Goal: Task Accomplishment & Management: Manage account settings

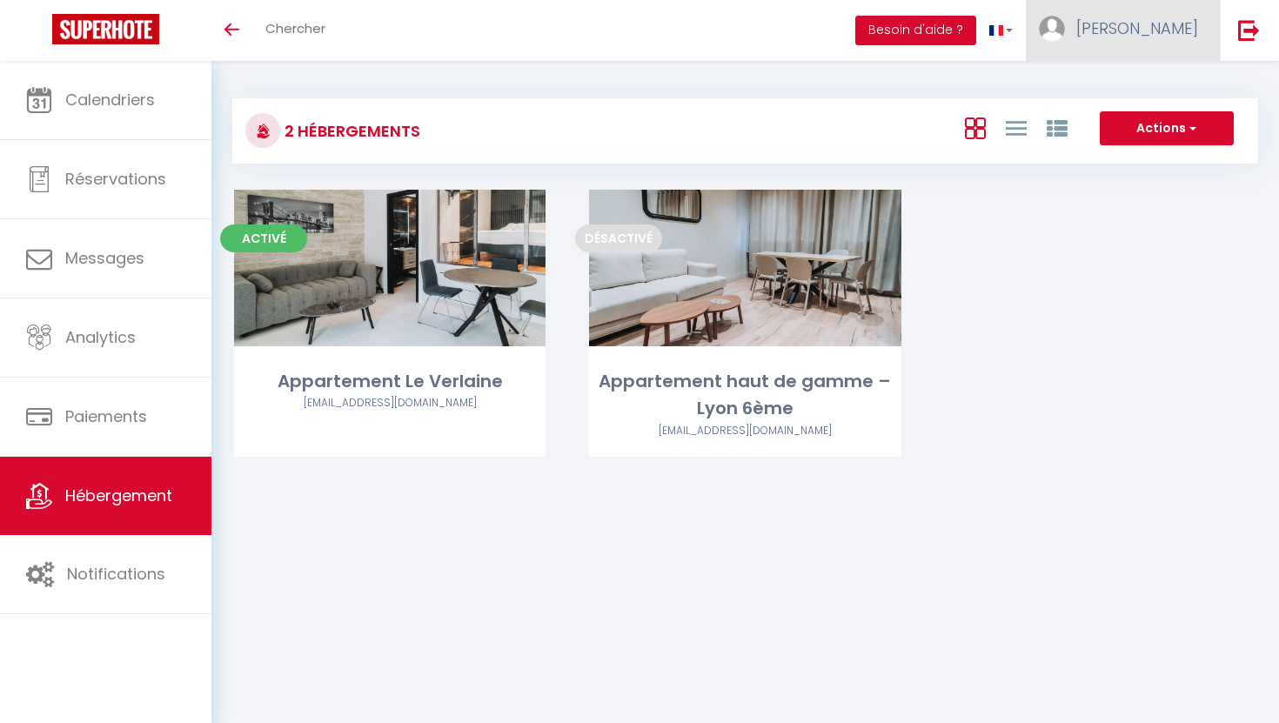
click at [1181, 34] on span "[PERSON_NAME]" at bounding box center [1137, 28] width 122 height 22
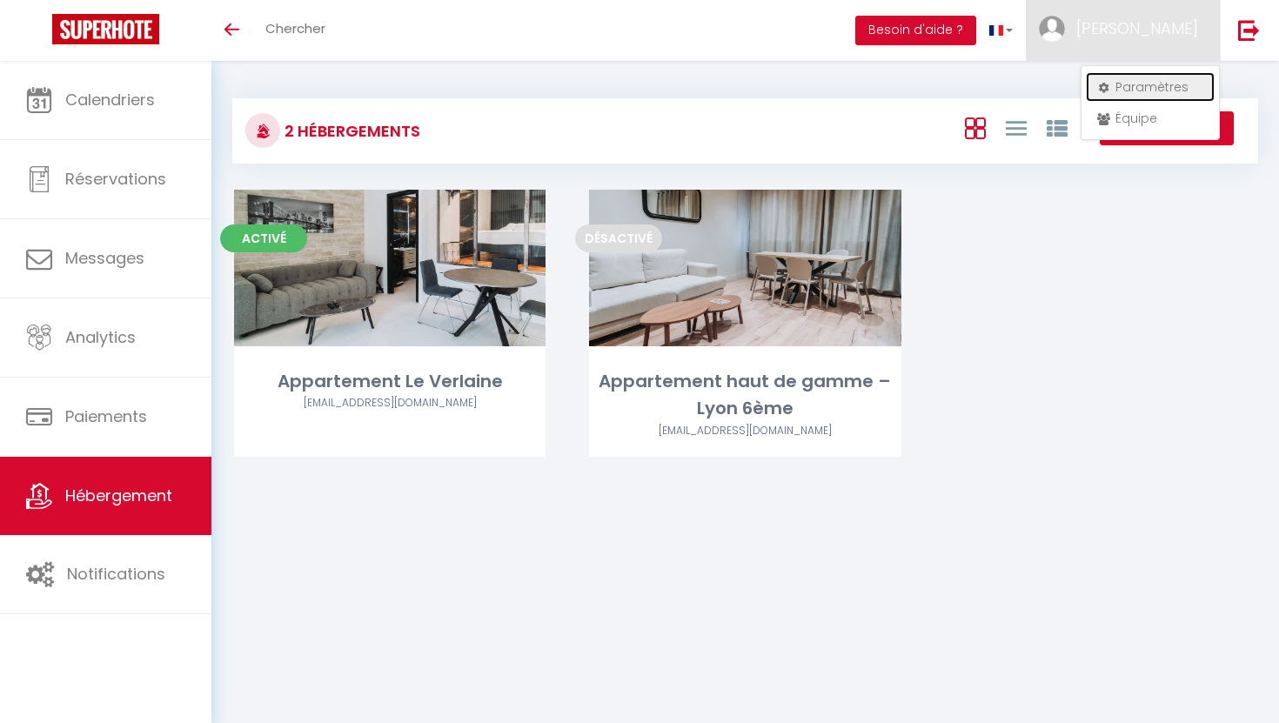
click at [1130, 84] on link "Paramètres" at bounding box center [1150, 87] width 129 height 30
select select "28"
select select "fr"
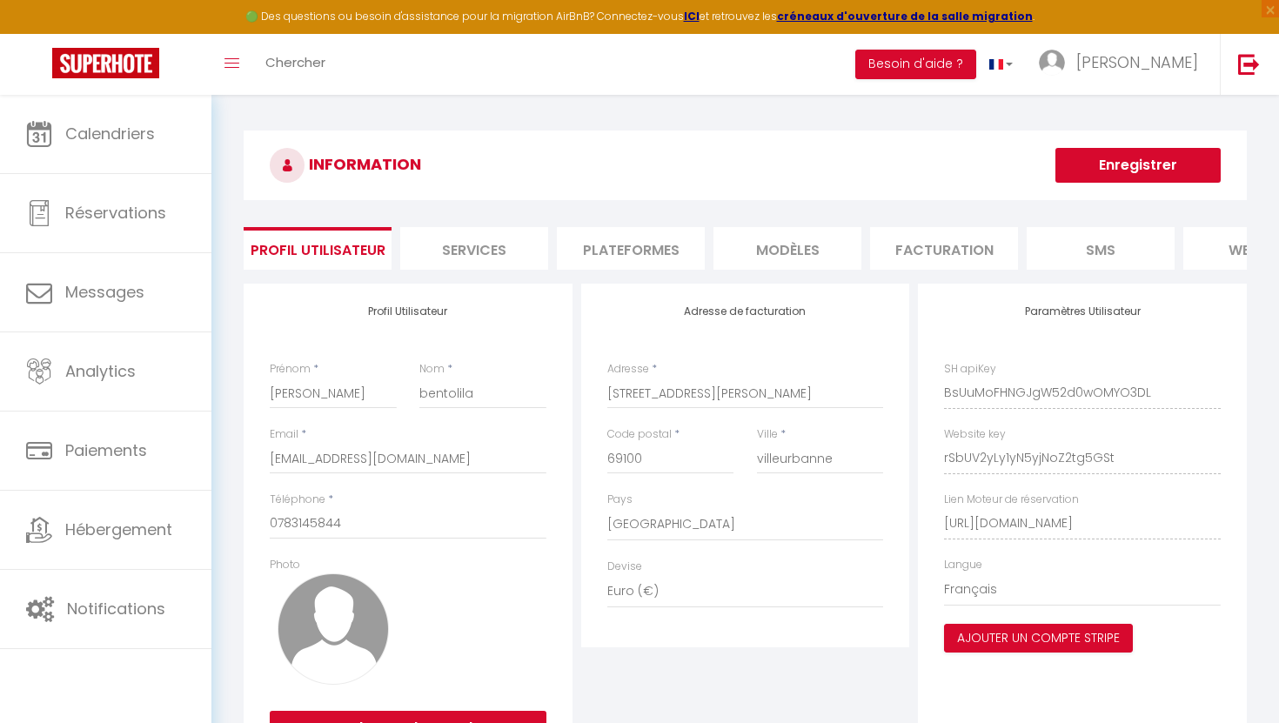
click at [583, 248] on li "Plateformes" at bounding box center [631, 248] width 148 height 43
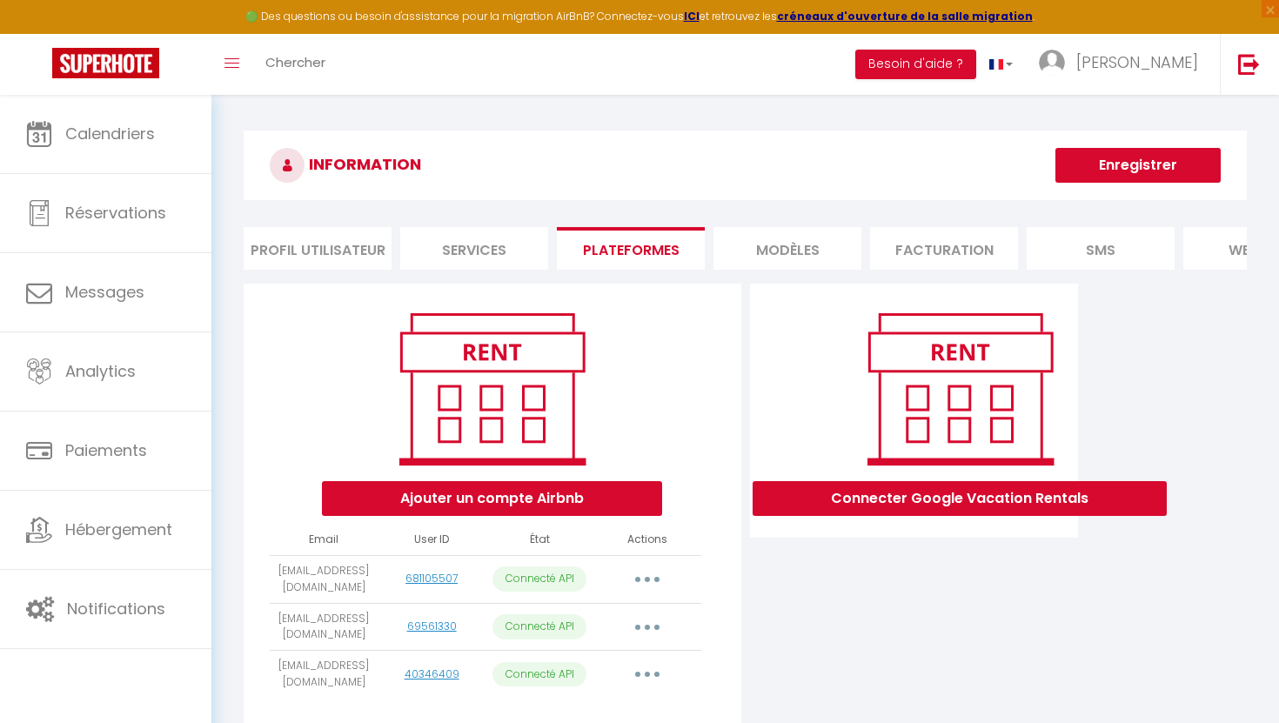
scroll to position [95, 0]
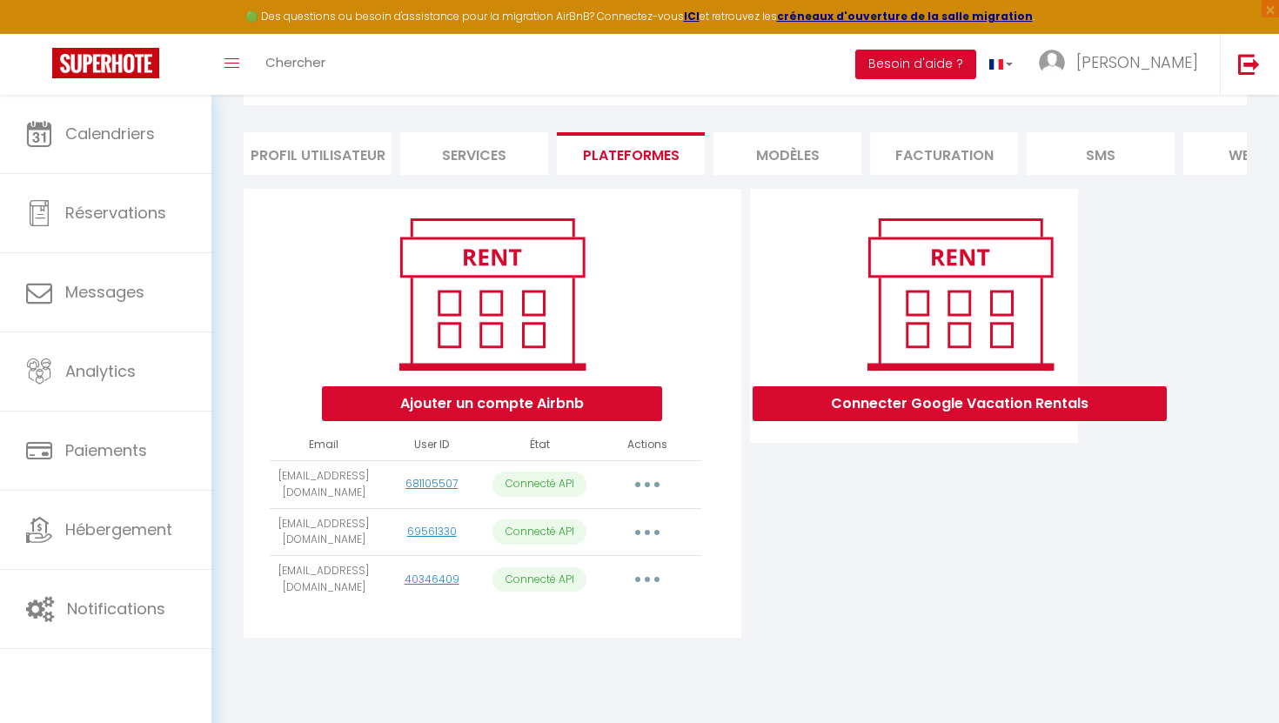
click at [650, 581] on button "button" at bounding box center [647, 579] width 49 height 28
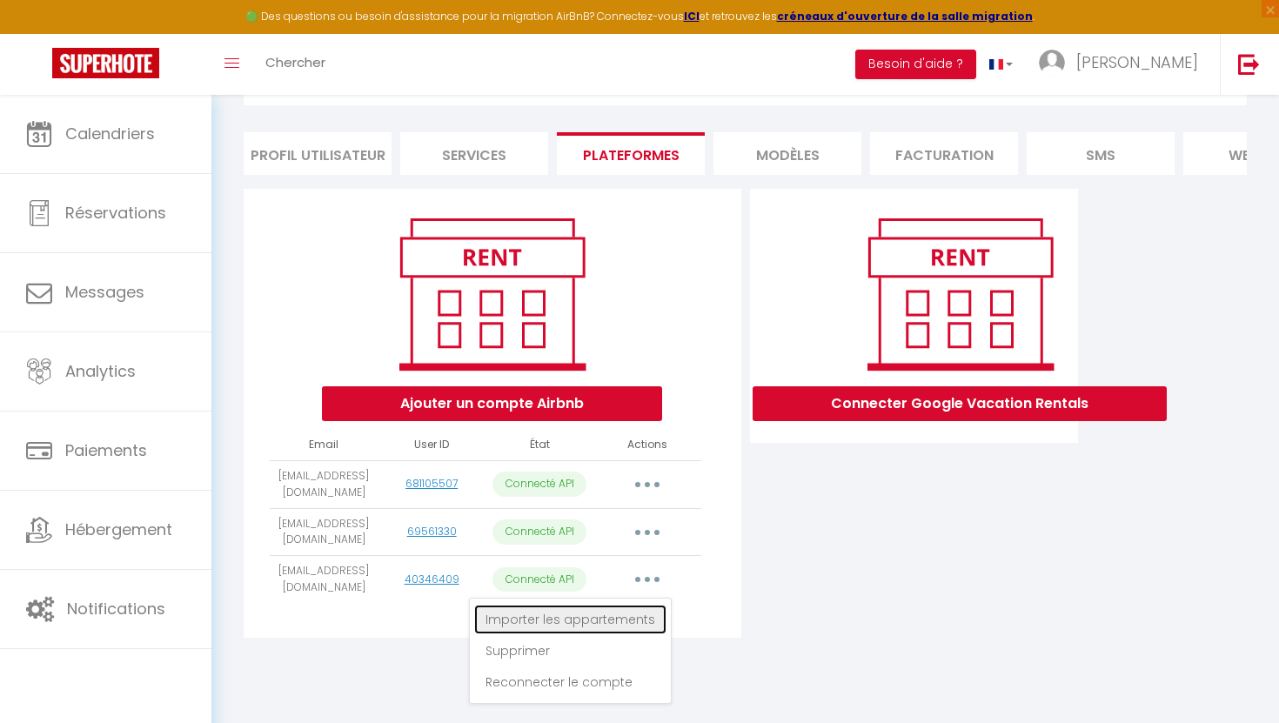
click at [632, 623] on link "Importer les appartements" at bounding box center [570, 620] width 192 height 30
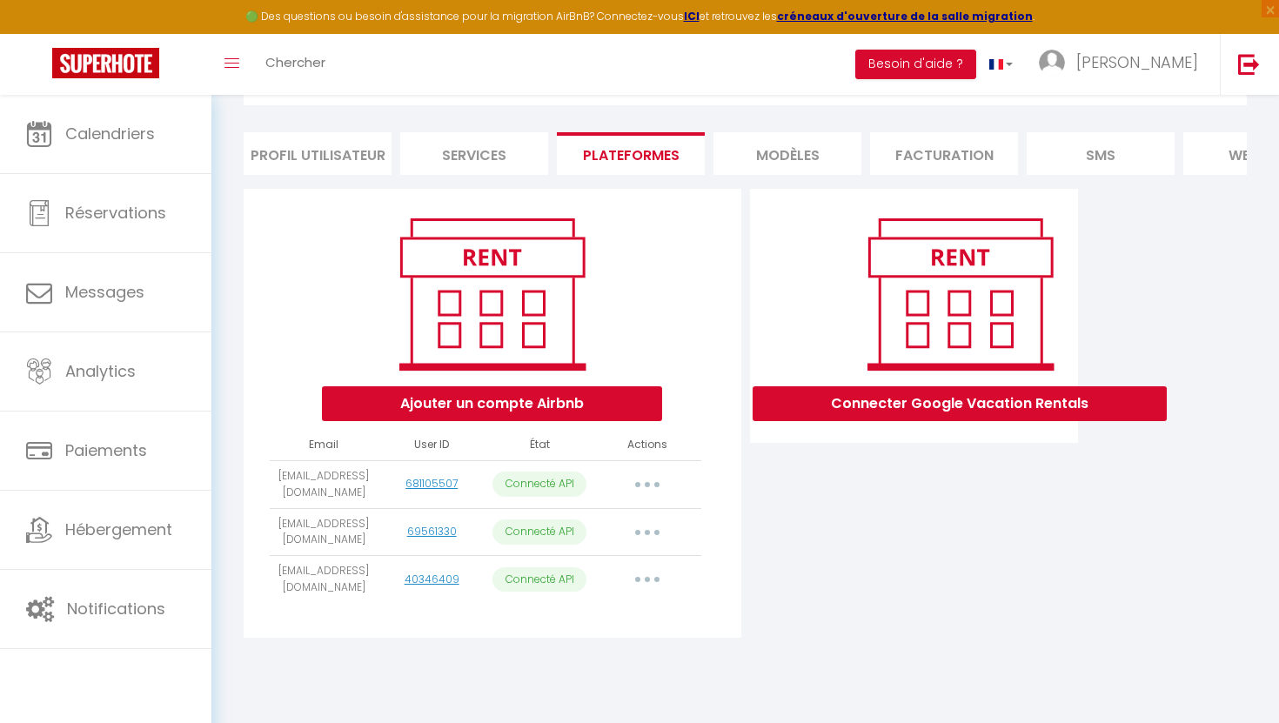
select select
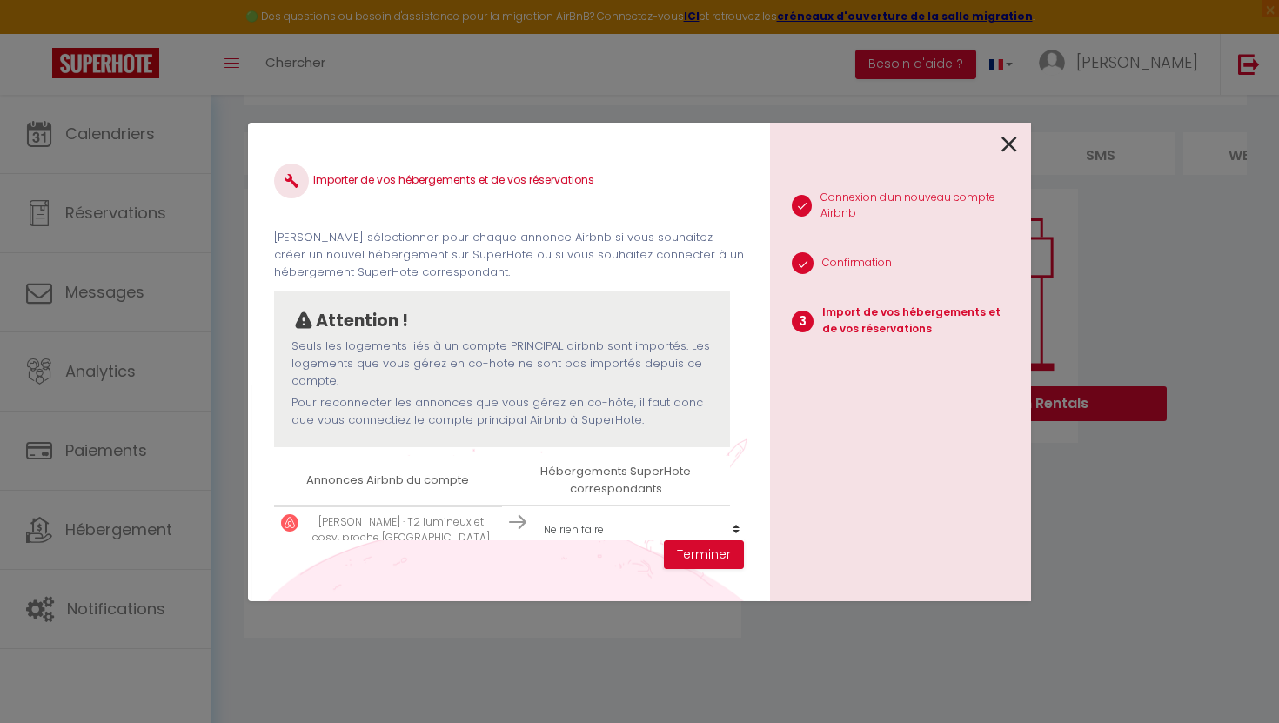
scroll to position [75, 0]
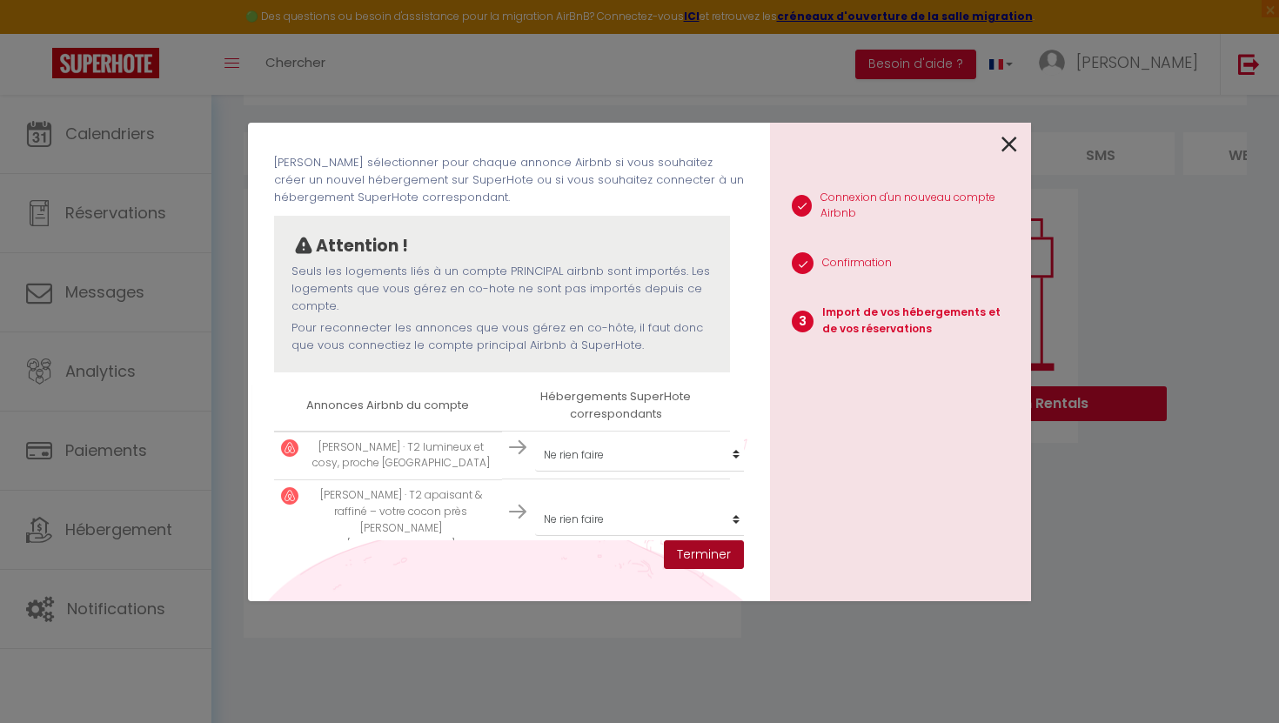
click at [712, 555] on button "Terminer" at bounding box center [704, 555] width 80 height 30
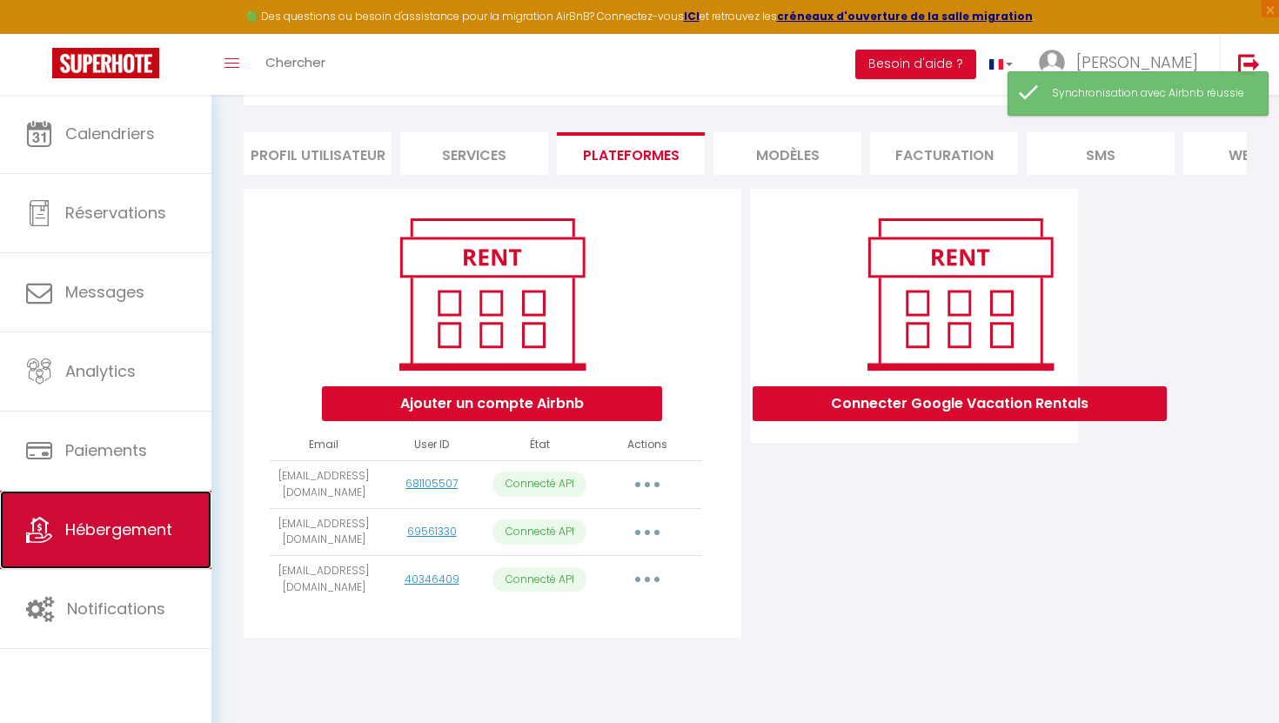
click at [139, 528] on span "Hébergement" at bounding box center [118, 529] width 107 height 22
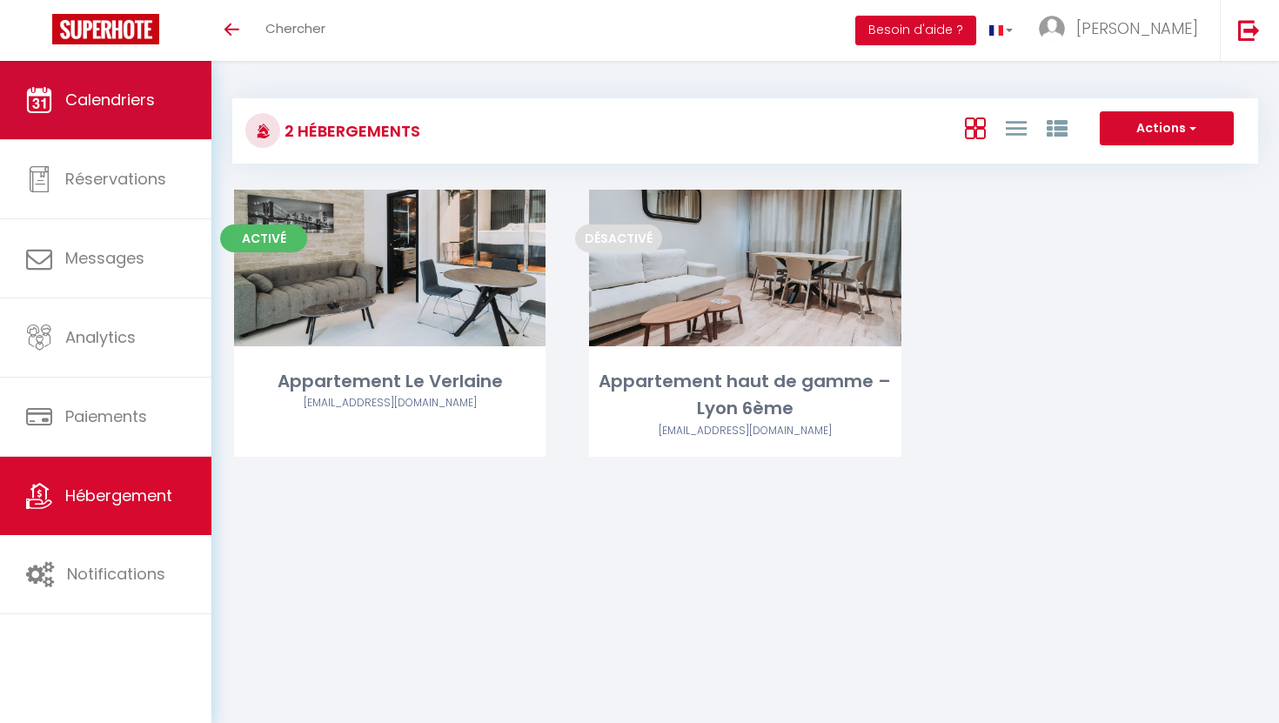
scroll to position [95, 0]
